Goal: Task Accomplishment & Management: Use online tool/utility

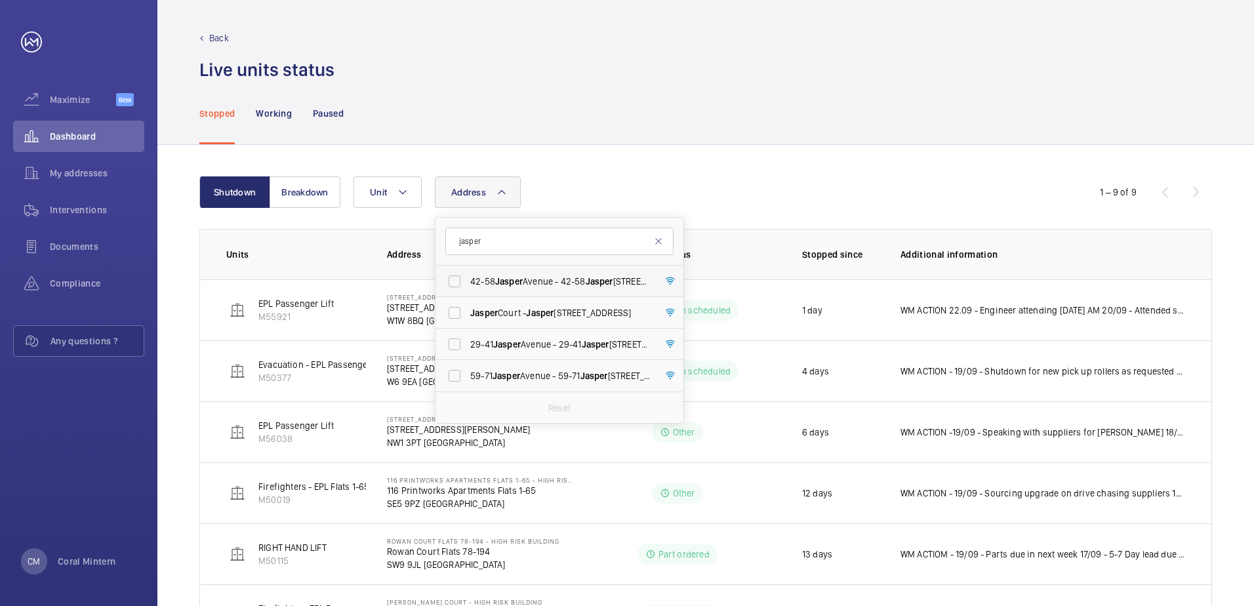
type input "jasper"
drag, startPoint x: 562, startPoint y: 283, endPoint x: 565, endPoint y: 298, distance: 14.8
click at [565, 298] on ul "[STREET_ADDRESS] - [GEOGRAPHIC_DATA][STREET_ADDRESS] - [GEOGRAPHIC_DATA][STREET…" at bounding box center [560, 329] width 248 height 126
click at [565, 298] on label "[STREET_ADDRESS]" at bounding box center [550, 312] width 228 height 31
click at [468, 300] on input "[STREET_ADDRESS]" at bounding box center [454, 313] width 26 height 26
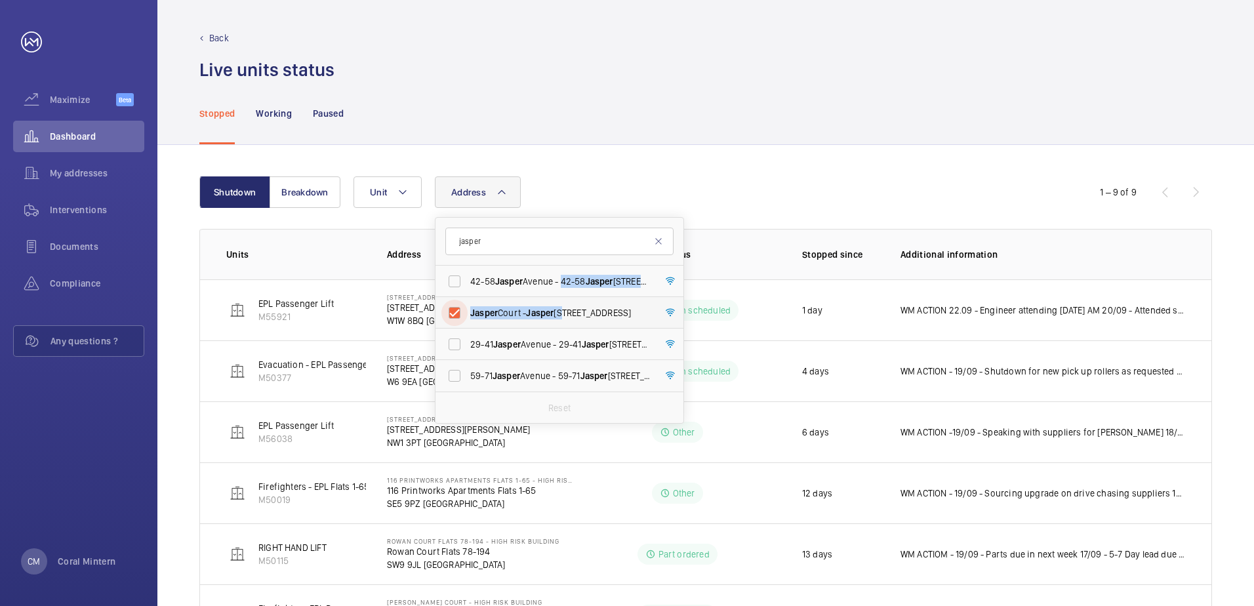
checkbox input "true"
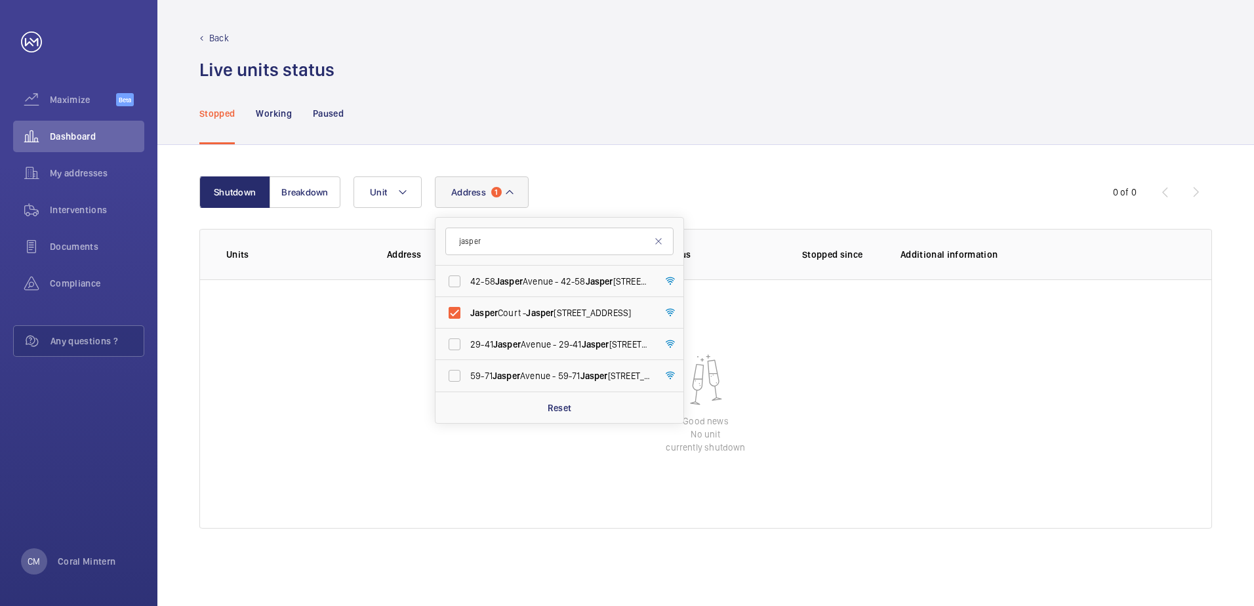
click at [684, 148] on div "Shutdown Breakdown Address 1 jasper [STREET_ADDRESS][GEOGRAPHIC_DATA] [GEOGRAPH…" at bounding box center [705, 375] width 1097 height 461
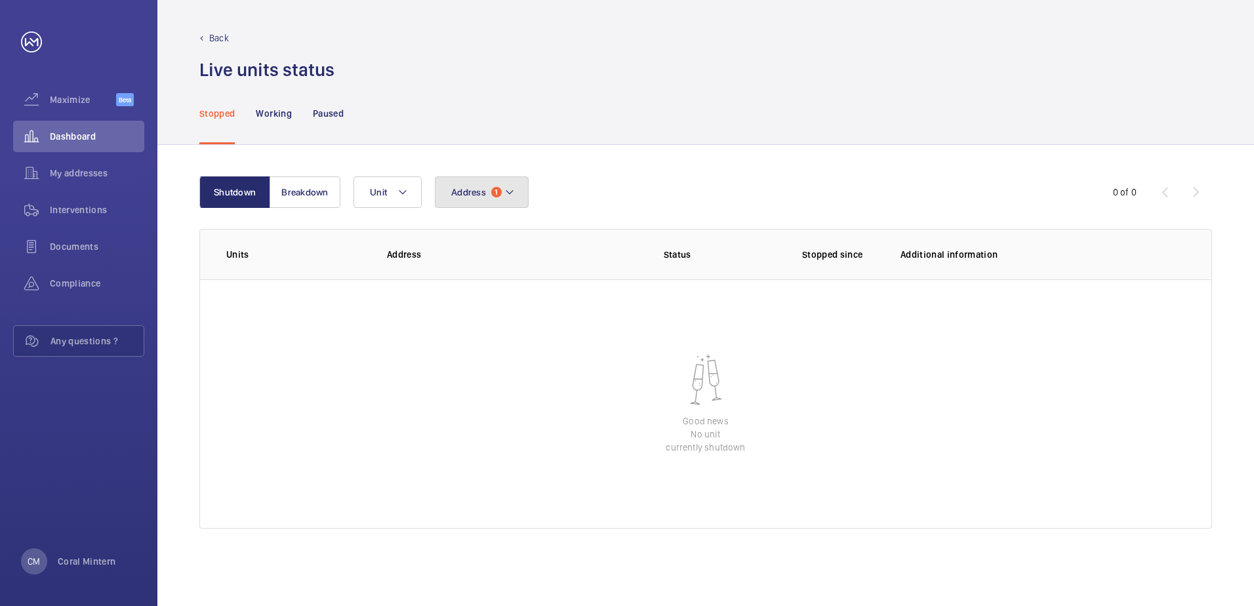
click at [487, 197] on button "Address 1" at bounding box center [482, 191] width 94 height 31
type input "n"
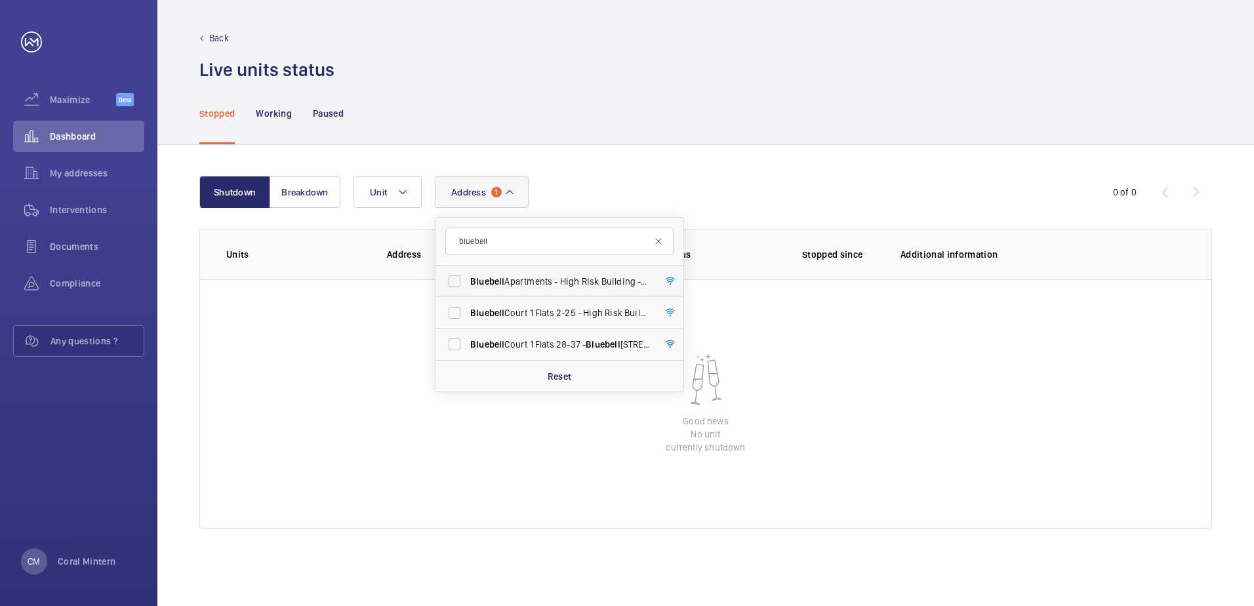
type input "bluebell"
click at [529, 279] on span "Bluebell Apartments - High Risk Building - [GEOGRAPHIC_DATA]" at bounding box center [560, 281] width 180 height 13
click at [468, 279] on input "Bluebell Apartments - High Risk Building - [GEOGRAPHIC_DATA]" at bounding box center [454, 281] width 26 height 26
checkbox input "true"
click at [547, 317] on span "Bluebell Court 1 Flats 2-25 - High Risk Building - [GEOGRAPHIC_DATA] [STREET_AD…" at bounding box center [560, 312] width 180 height 13
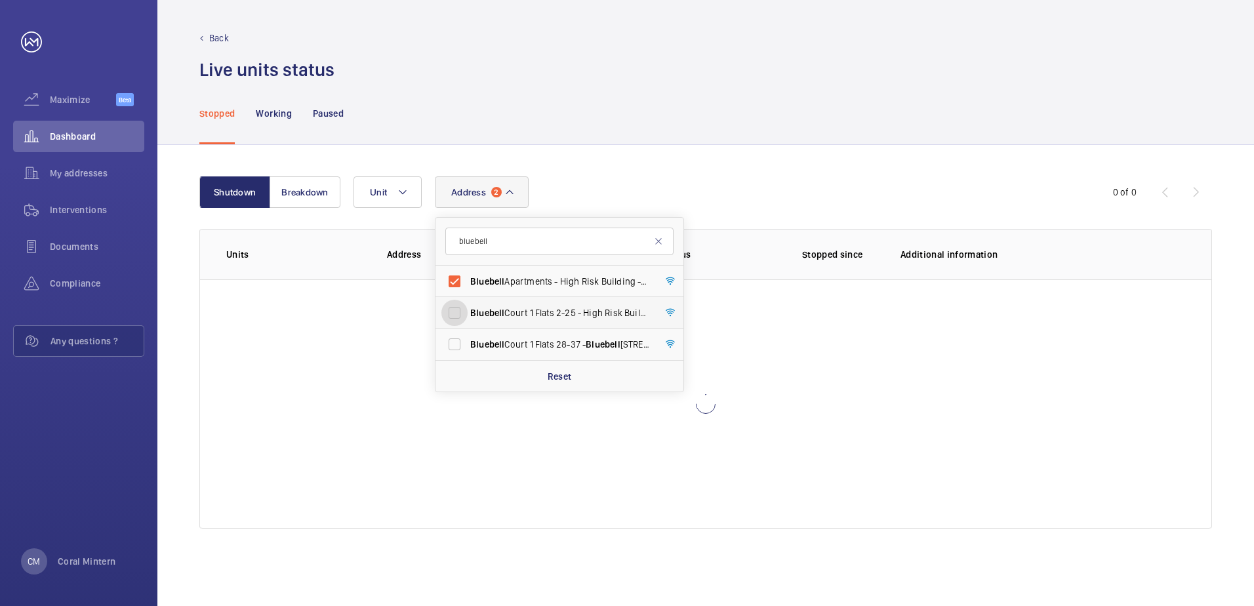
click at [468, 317] on input "Bluebell Court 1 Flats 2-25 - High Risk Building - [GEOGRAPHIC_DATA] [STREET_AD…" at bounding box center [454, 313] width 26 height 26
checkbox input "true"
click at [549, 332] on label "Bluebell Court 1 Flats [STREET_ADDRESS]" at bounding box center [550, 344] width 228 height 31
click at [468, 332] on input "Bluebell Court 1 Flats [STREET_ADDRESS]" at bounding box center [454, 344] width 26 height 26
checkbox input "true"
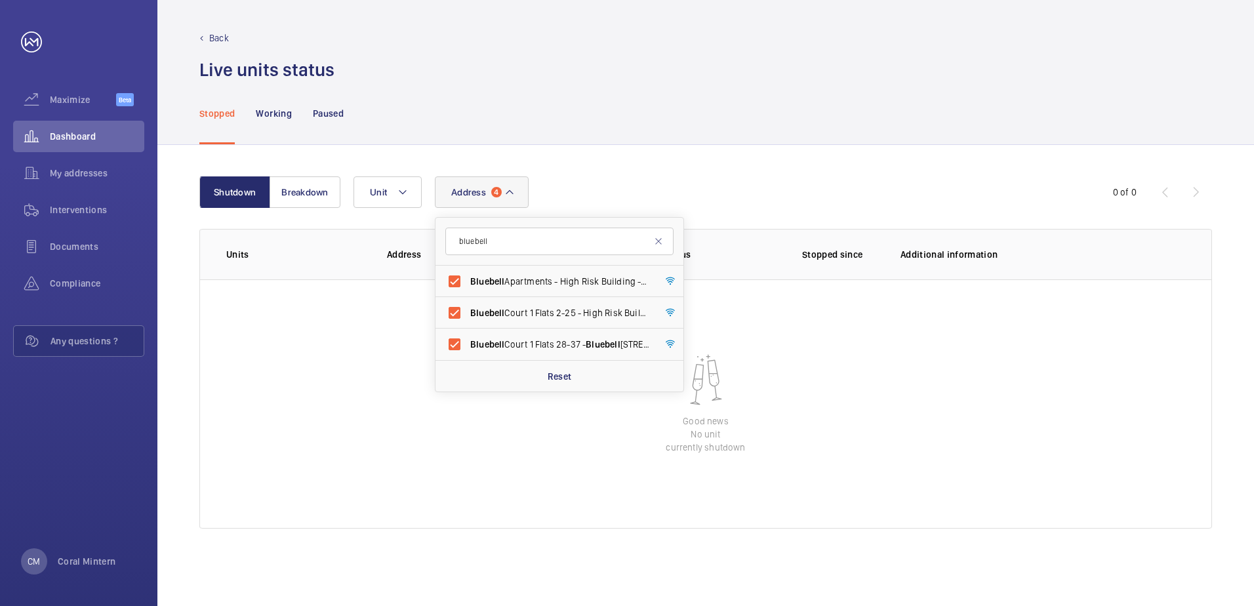
click at [727, 102] on div "Stopped Working Paused" at bounding box center [705, 113] width 1013 height 62
